Goal: Task Accomplishment & Management: Use online tool/utility

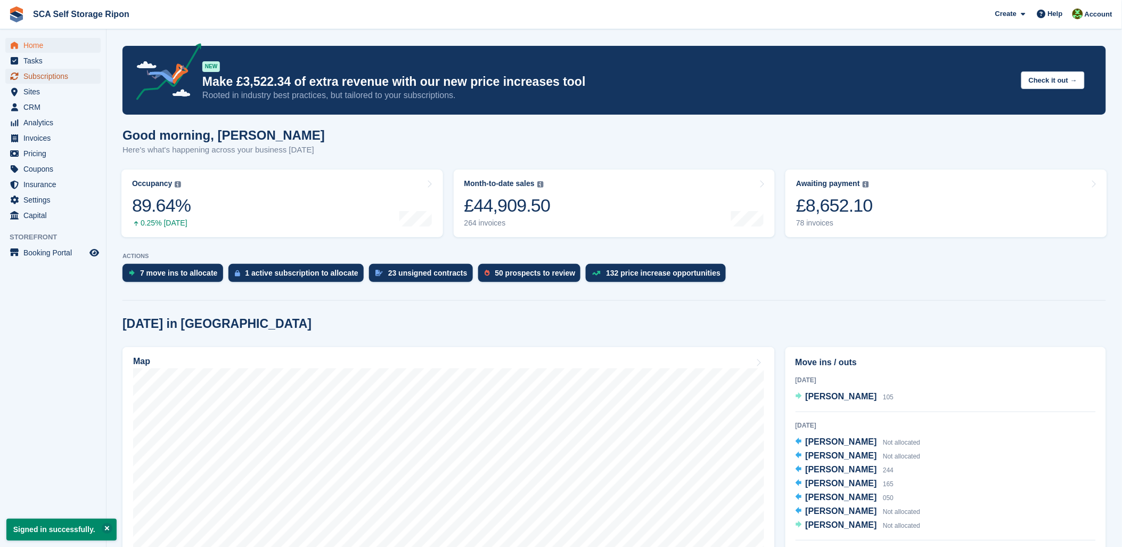
click at [46, 70] on span "Subscriptions" at bounding box center [55, 76] width 64 height 15
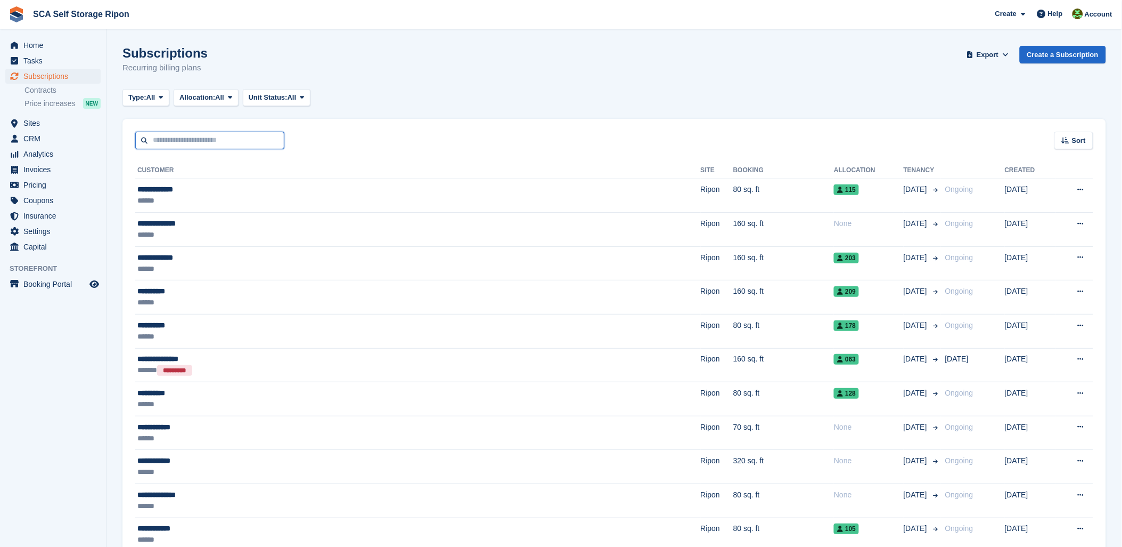
click at [168, 141] on input "text" at bounding box center [209, 141] width 149 height 18
type input "*****"
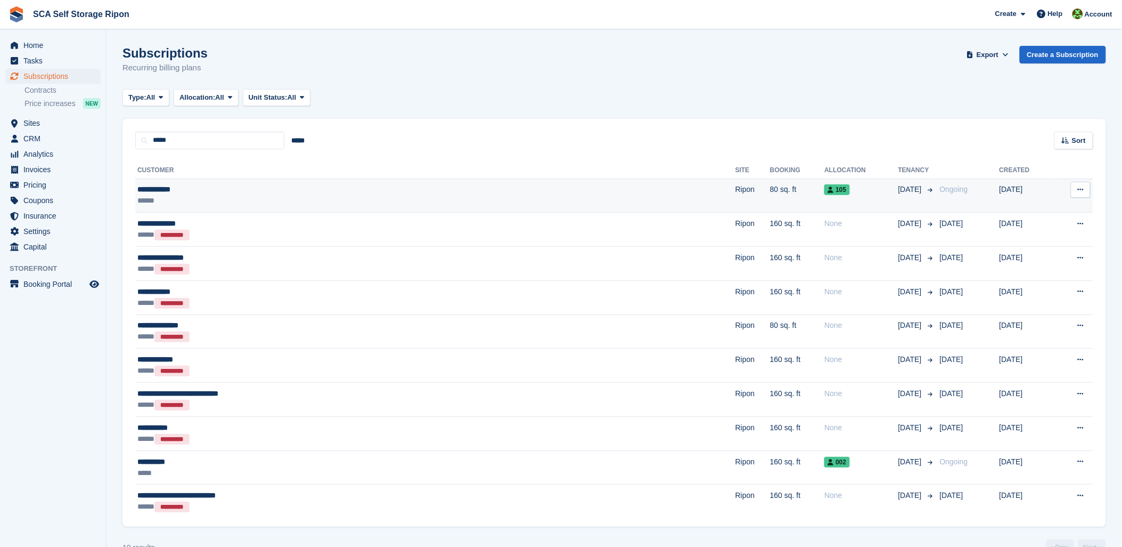
click at [770, 198] on td "80 sq. ft" at bounding box center [797, 195] width 54 height 34
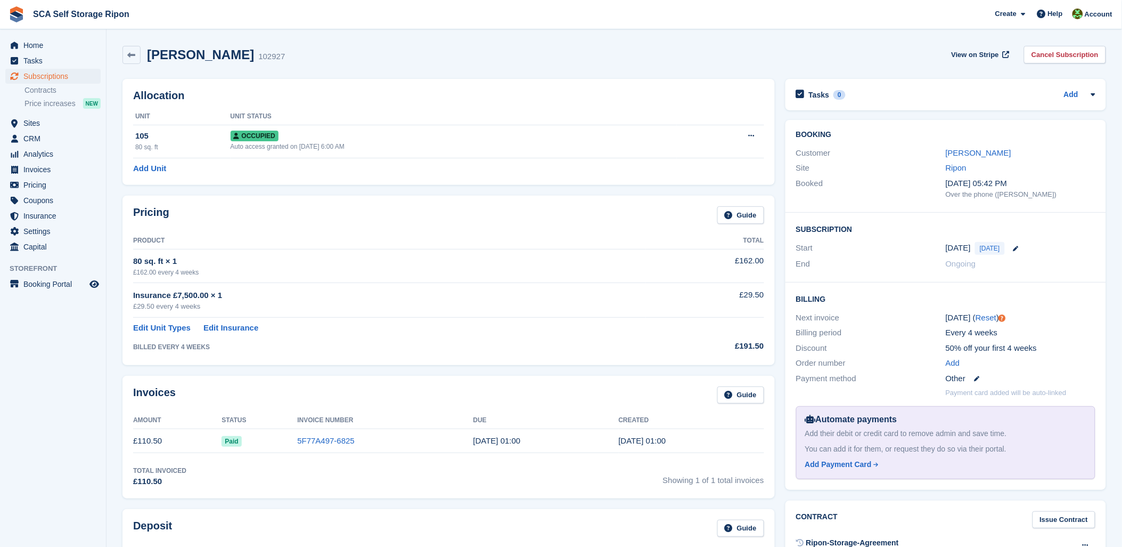
click at [874, 68] on div "Peter Samson 102927 View on Stripe Cancel Subscription" at bounding box center [614, 56] width 995 height 33
click at [43, 125] on span "Sites" at bounding box center [55, 123] width 64 height 15
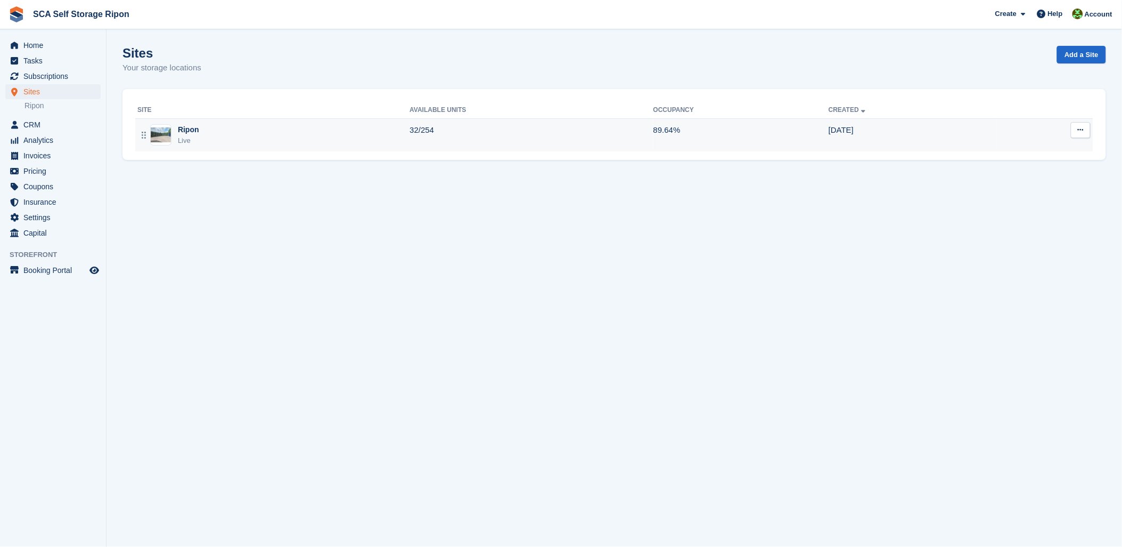
click at [228, 130] on div "Ripon Live" at bounding box center [273, 135] width 272 height 22
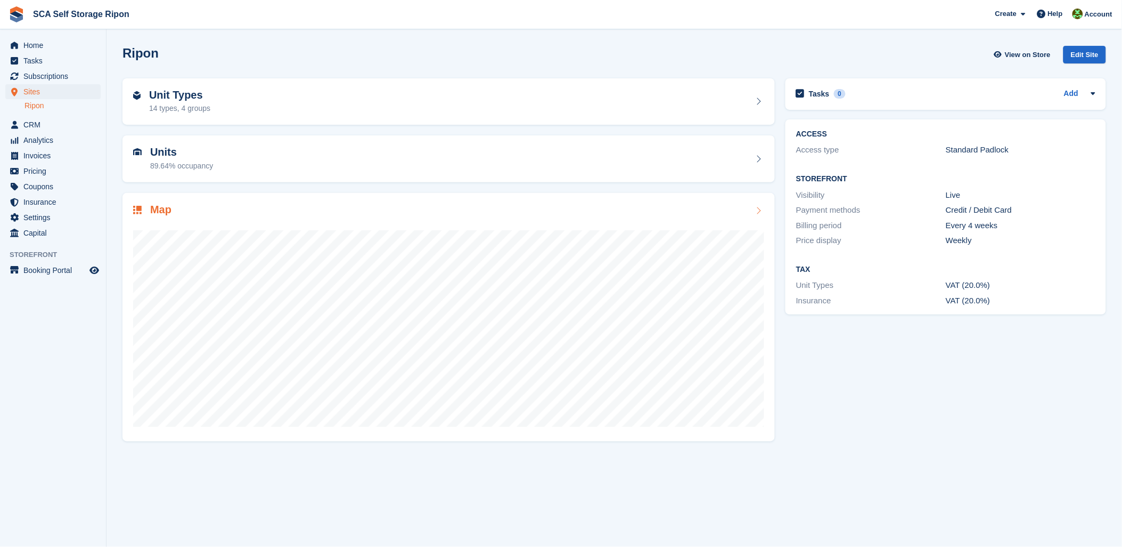
click at [325, 216] on div "Map" at bounding box center [449, 317] width 653 height 248
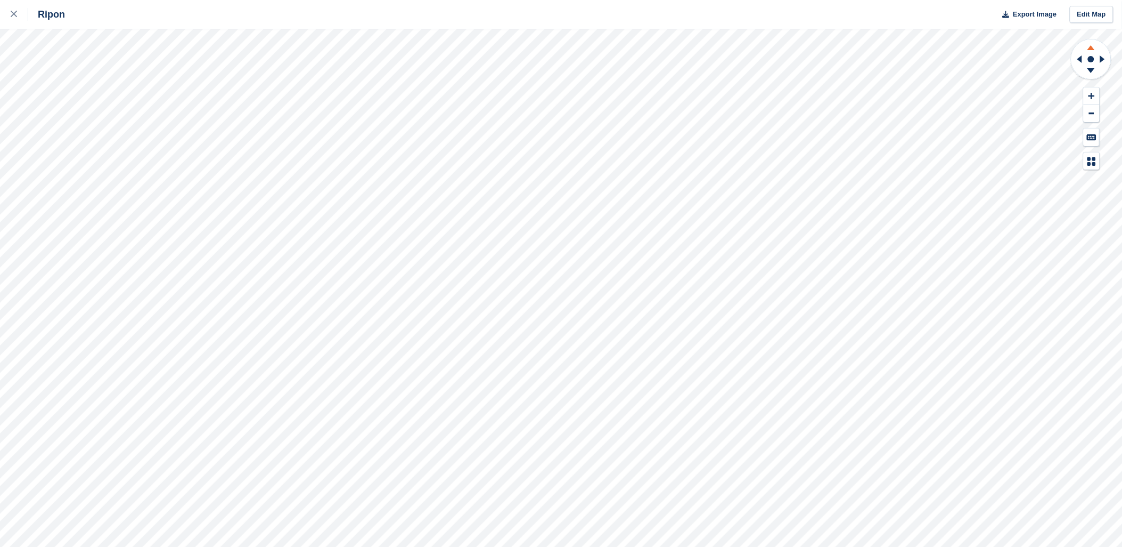
click at [1095, 47] on icon at bounding box center [1092, 45] width 28 height 13
click at [1098, 67] on icon at bounding box center [1092, 72] width 28 height 13
drag, startPoint x: 1092, startPoint y: 70, endPoint x: 1092, endPoint y: 59, distance: 11.7
click at [1092, 66] on g at bounding box center [1092, 72] width 28 height 13
drag, startPoint x: 1092, startPoint y: 45, endPoint x: 1075, endPoint y: 50, distance: 17.9
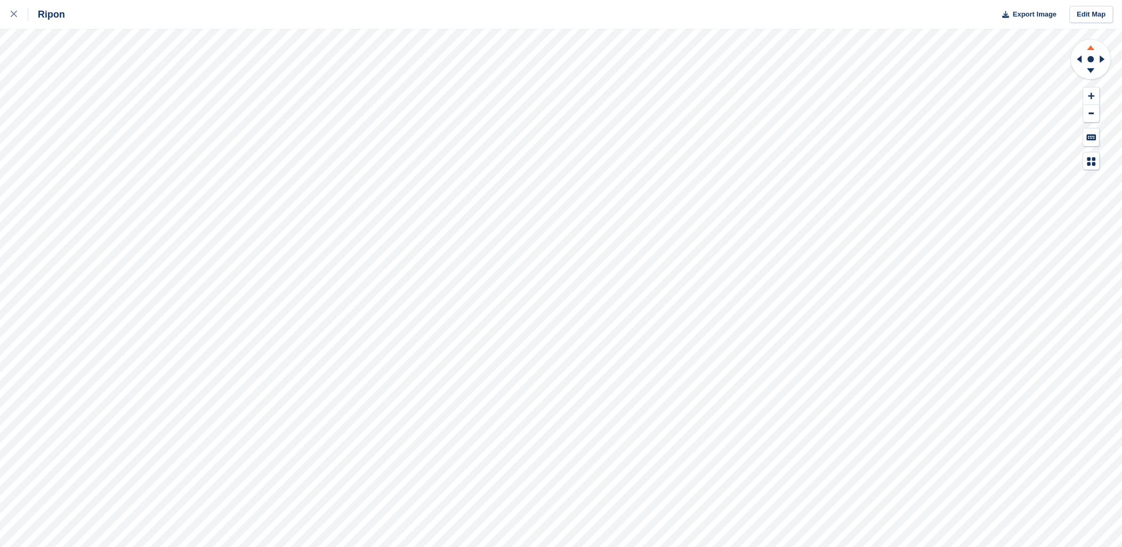
click at [1091, 44] on icon at bounding box center [1092, 45] width 28 height 13
click at [1094, 42] on icon at bounding box center [1092, 45] width 28 height 13
click at [1091, 75] on icon at bounding box center [1092, 72] width 28 height 13
click at [1073, 58] on icon at bounding box center [1078, 59] width 13 height 28
click at [1099, 58] on icon at bounding box center [1104, 59] width 13 height 28
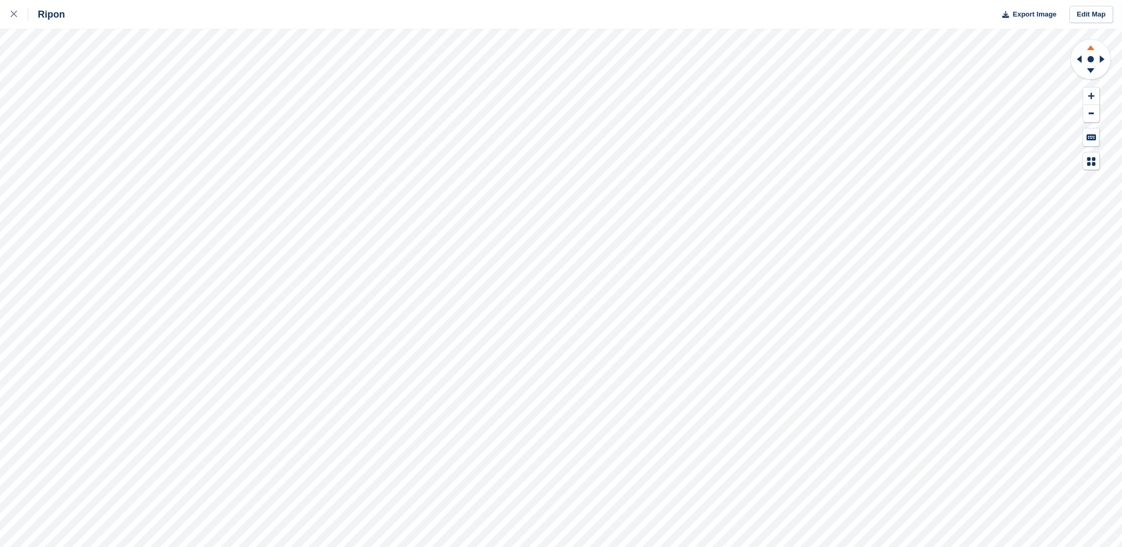
click at [1093, 50] on g at bounding box center [1092, 45] width 28 height 13
click at [1093, 50] on icon at bounding box center [1091, 47] width 7 height 5
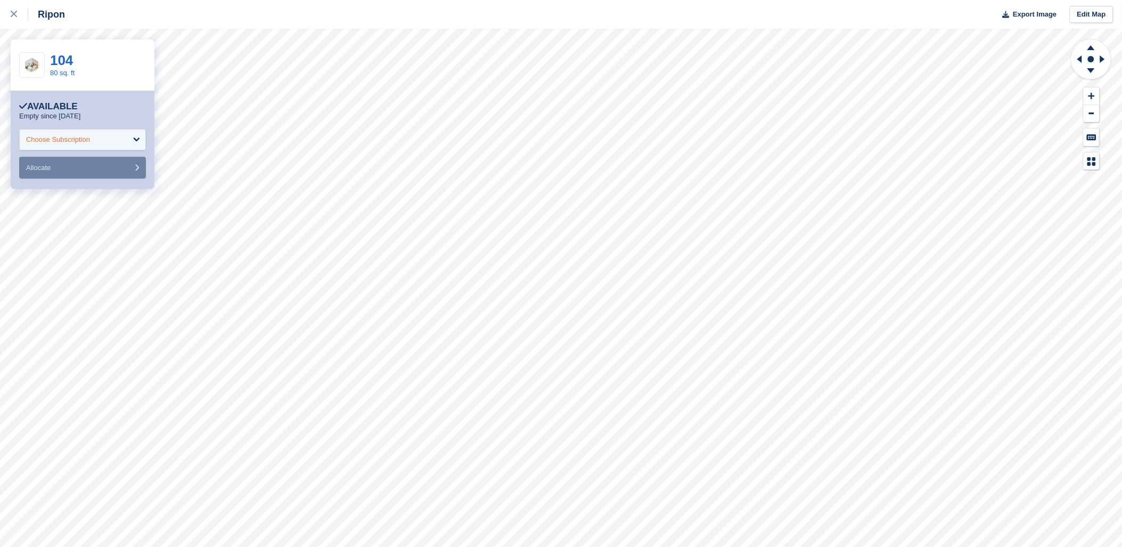
click at [104, 147] on div "Choose Subscription" at bounding box center [82, 139] width 127 height 21
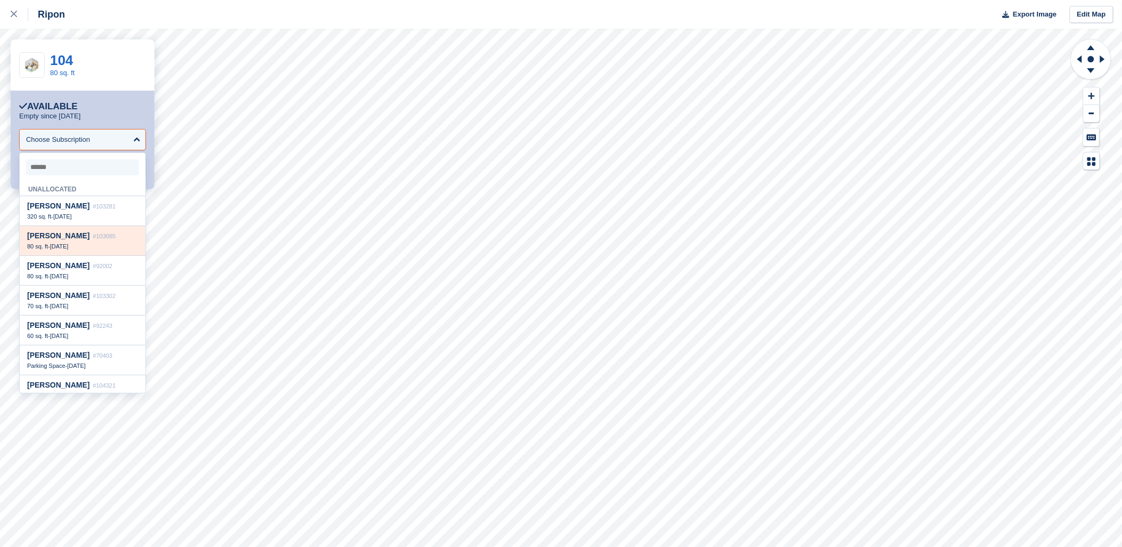
click at [72, 235] on span "Barrie Hartley" at bounding box center [58, 235] width 62 height 9
select select "******"
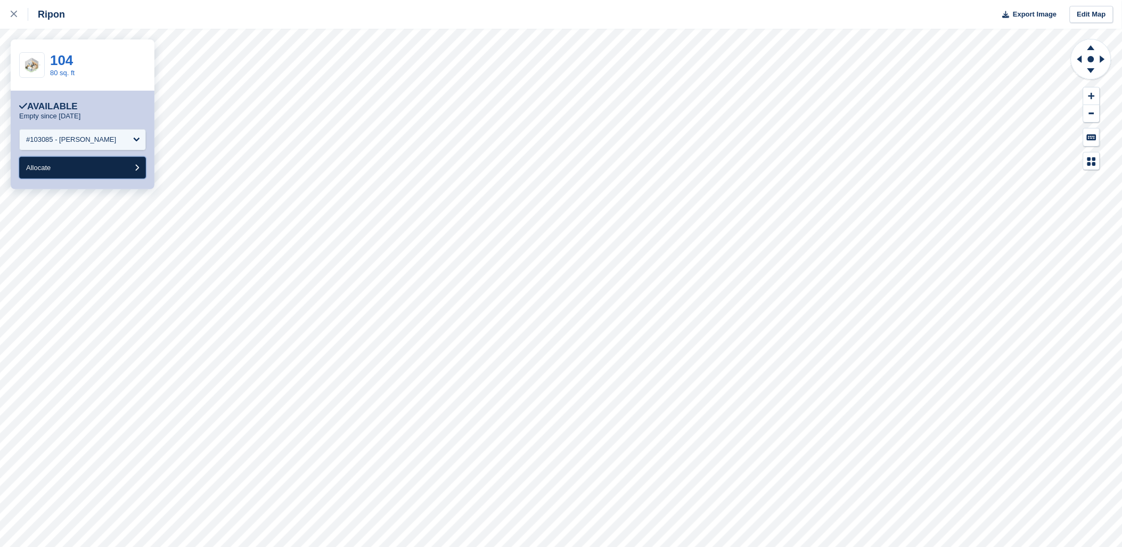
click at [81, 174] on button "Allocate" at bounding box center [82, 168] width 127 height 22
click at [82, 132] on div "Choose Subscription" at bounding box center [82, 139] width 127 height 21
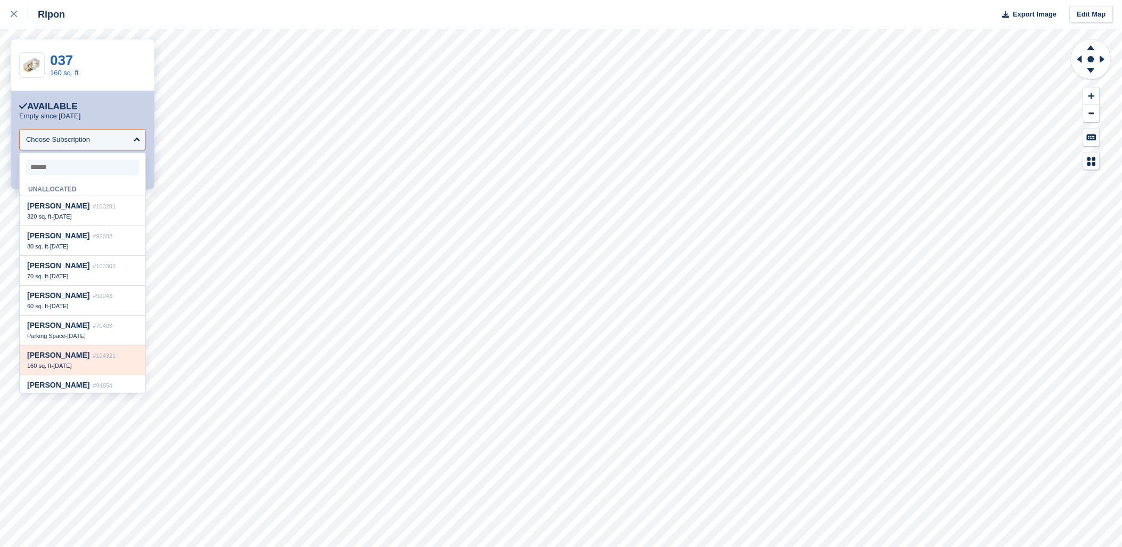
click at [93, 357] on span "#104321" at bounding box center [104, 355] width 23 height 6
select select "******"
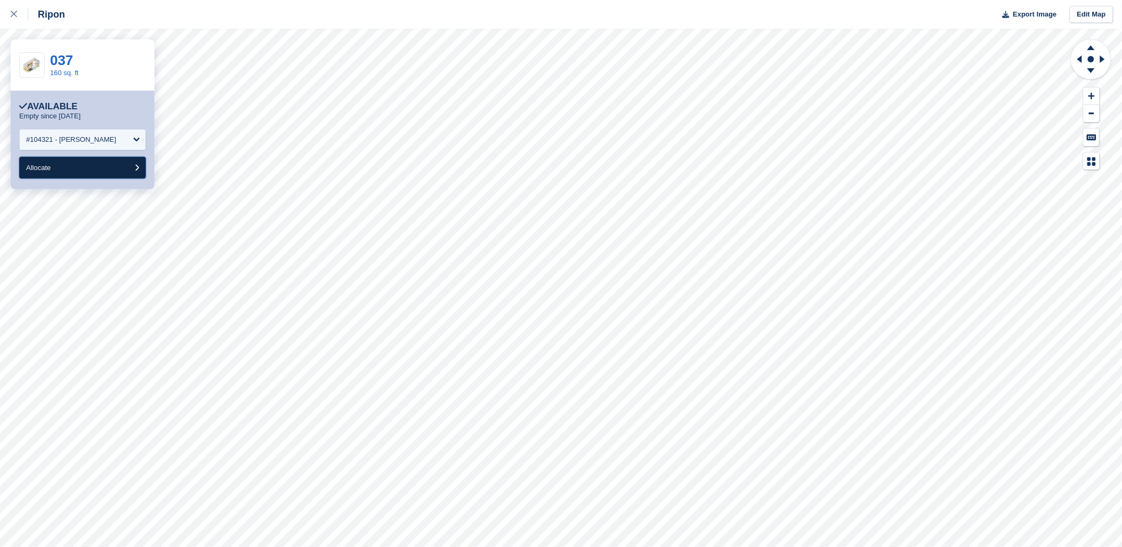
click at [110, 168] on button "Allocate" at bounding box center [82, 168] width 127 height 22
